Goal: Information Seeking & Learning: Find specific fact

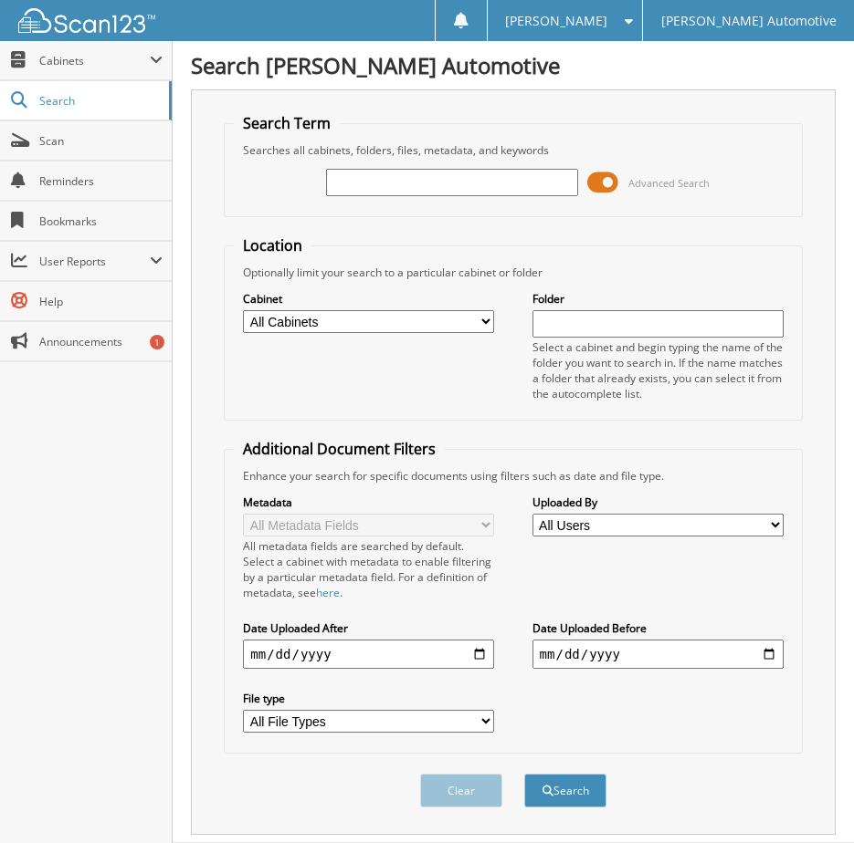
click at [382, 172] on input "text" at bounding box center [451, 182] width 251 height 27
type input "WILSON"
click at [524, 774] on button "Search" at bounding box center [565, 791] width 82 height 34
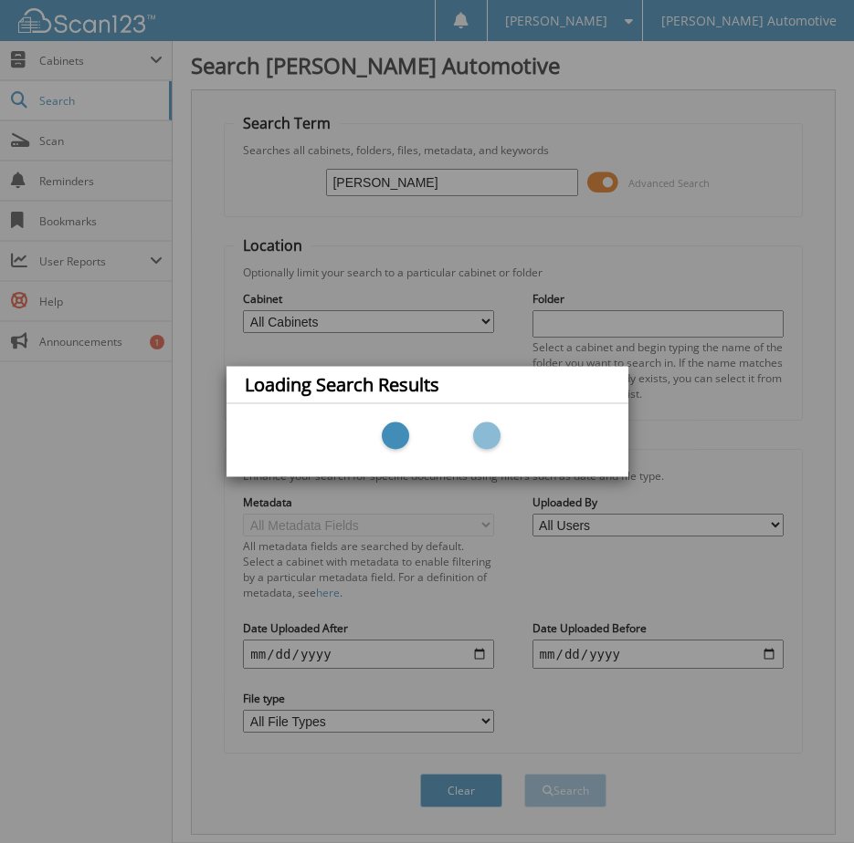
scroll to position [47, 0]
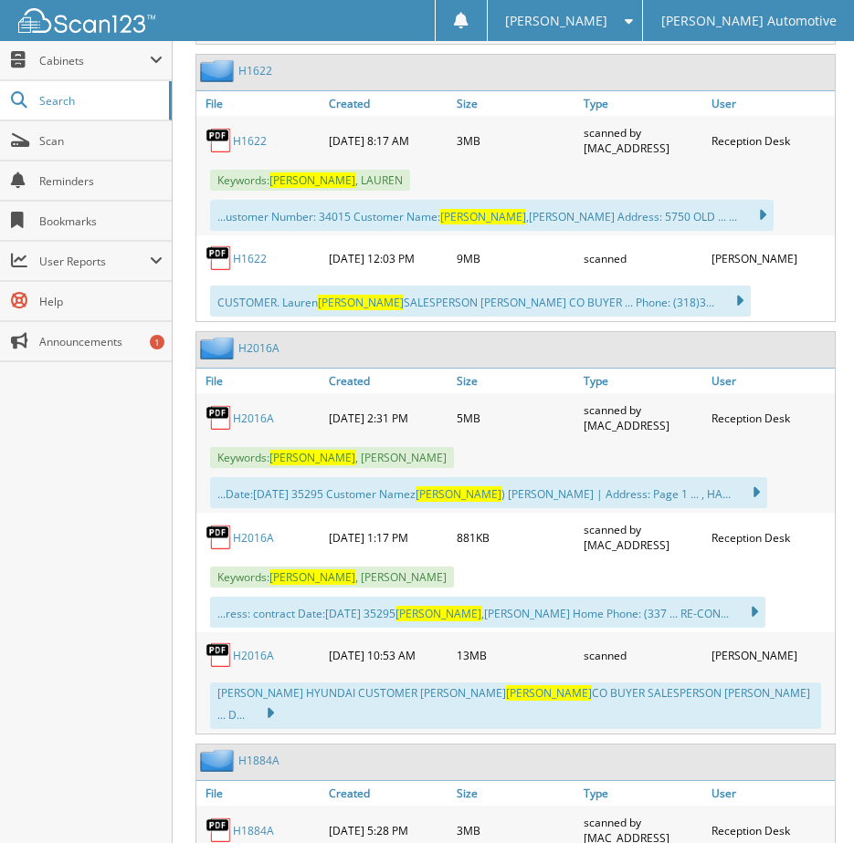
scroll to position [3651, 0]
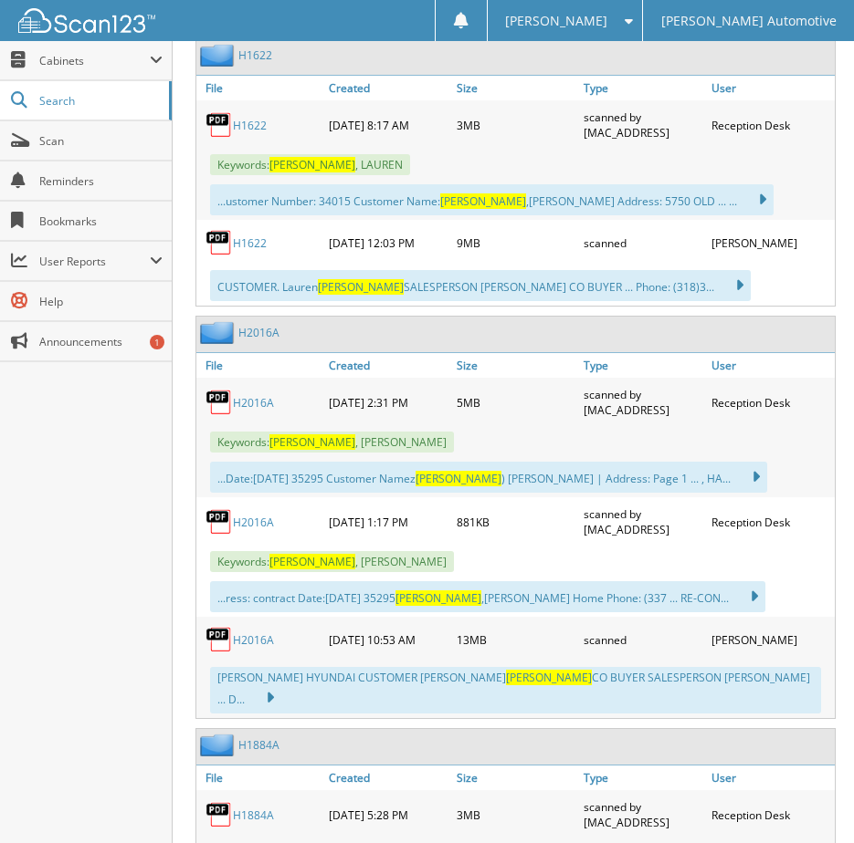
click at [251, 395] on link "H2016A" at bounding box center [253, 403] width 41 height 16
click at [221, 508] on img at bounding box center [218, 521] width 27 height 27
click at [239, 515] on link "H2016A" at bounding box center [253, 523] width 41 height 16
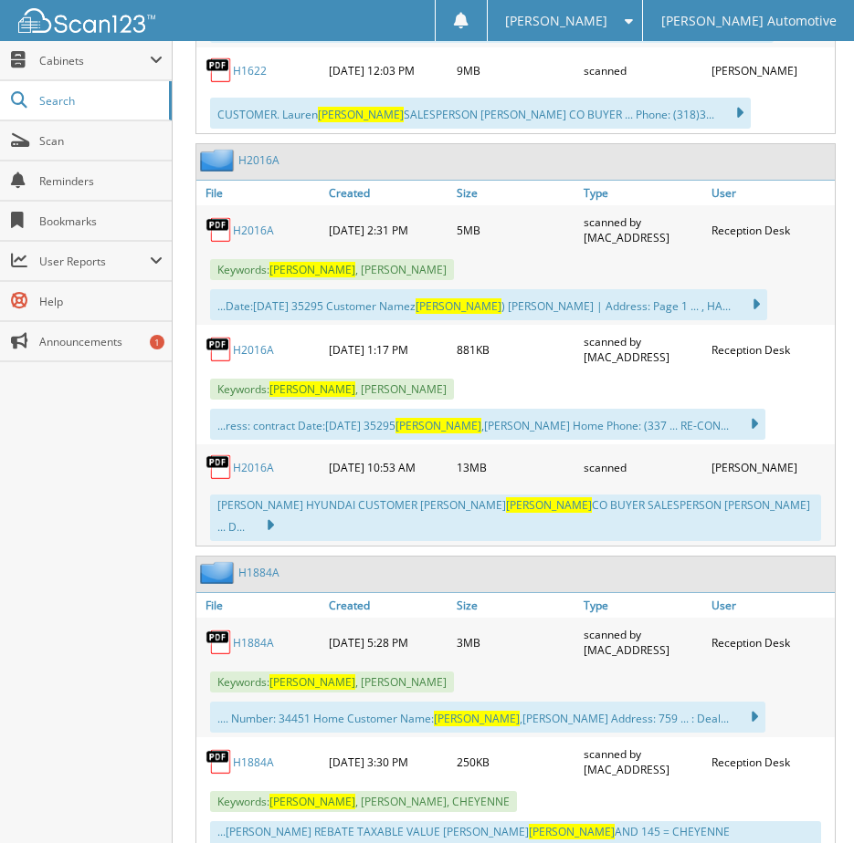
scroll to position [3834, 0]
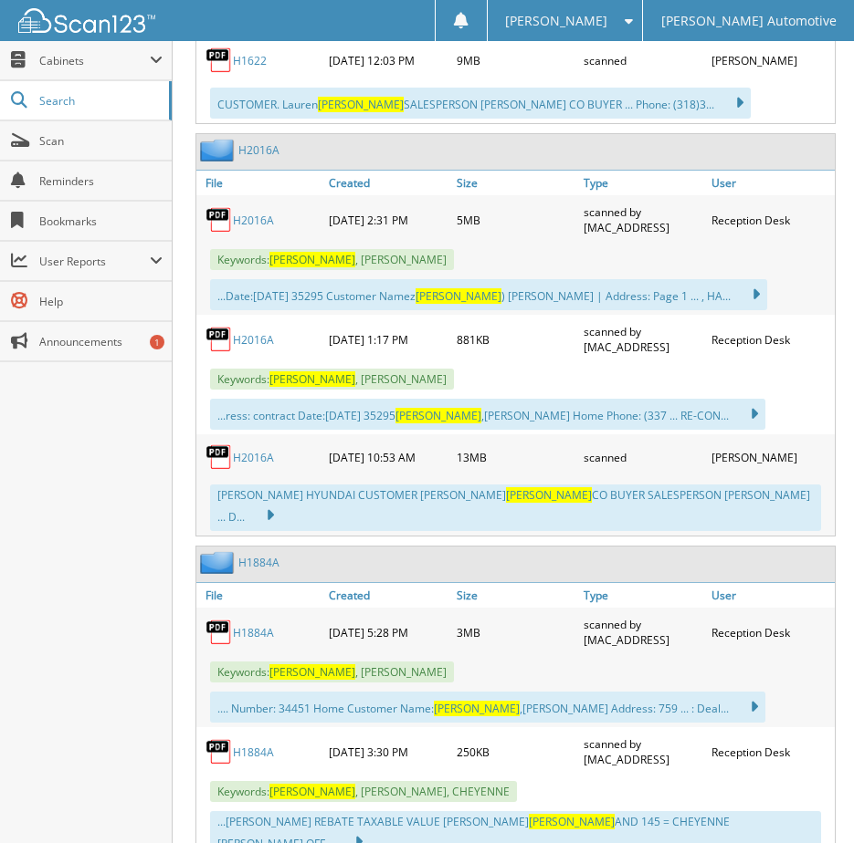
click at [262, 439] on div "H2016A" at bounding box center [260, 457] width 128 height 37
click at [254, 450] on link "H2016A" at bounding box center [253, 458] width 41 height 16
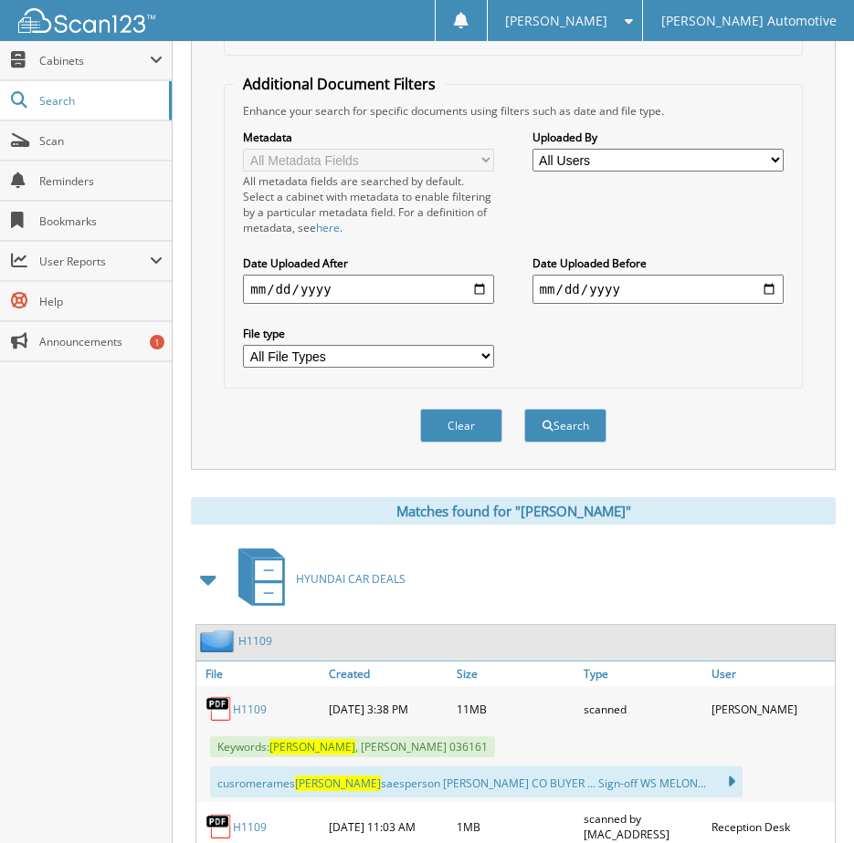
scroll to position [0, 0]
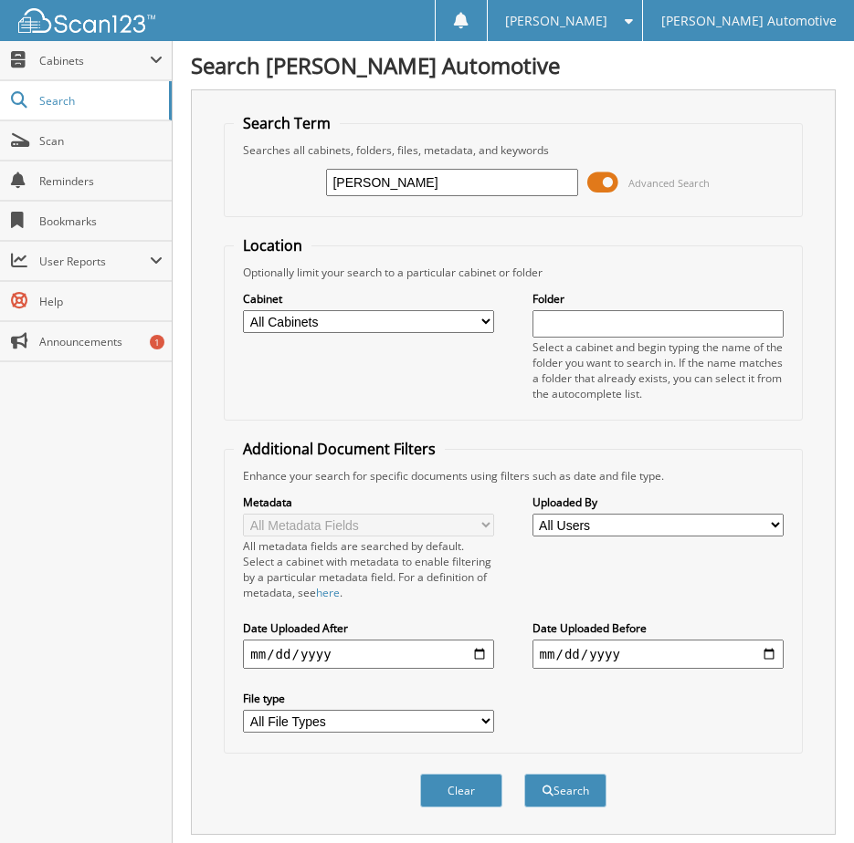
click at [454, 175] on input "WILSON" at bounding box center [451, 182] width 251 height 27
click at [452, 176] on input "WILSON" at bounding box center [451, 182] width 251 height 27
type input "[PERSON_NAME]"
click at [524, 774] on button "Search" at bounding box center [565, 791] width 82 height 34
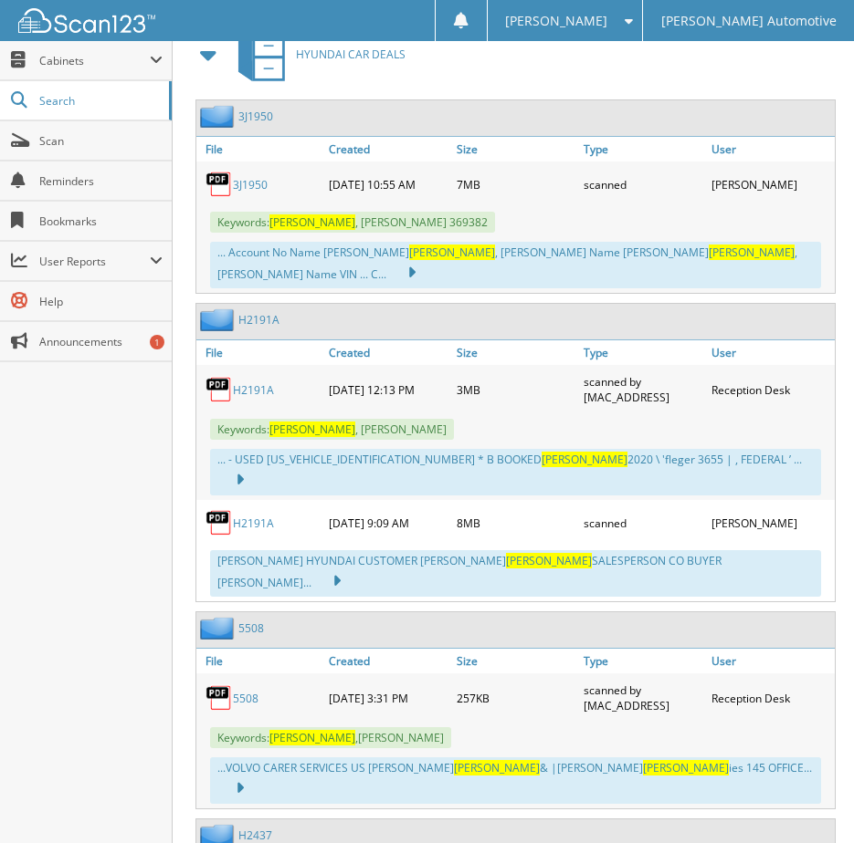
scroll to position [913, 0]
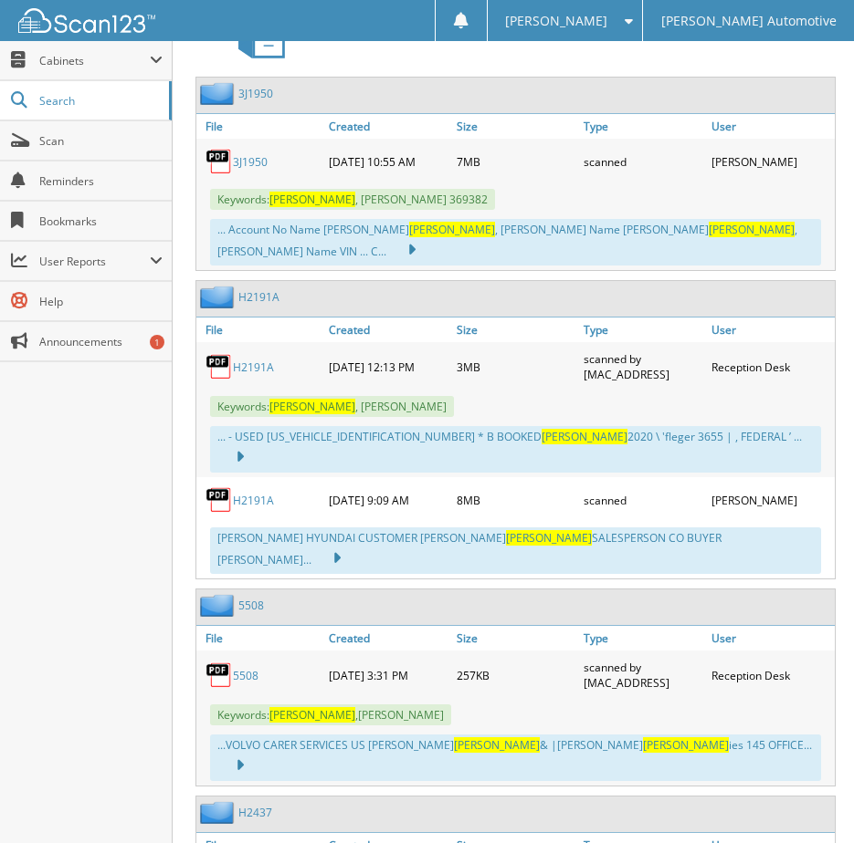
click at [247, 493] on link "H2191A" at bounding box center [253, 501] width 41 height 16
